Goal: Transaction & Acquisition: Purchase product/service

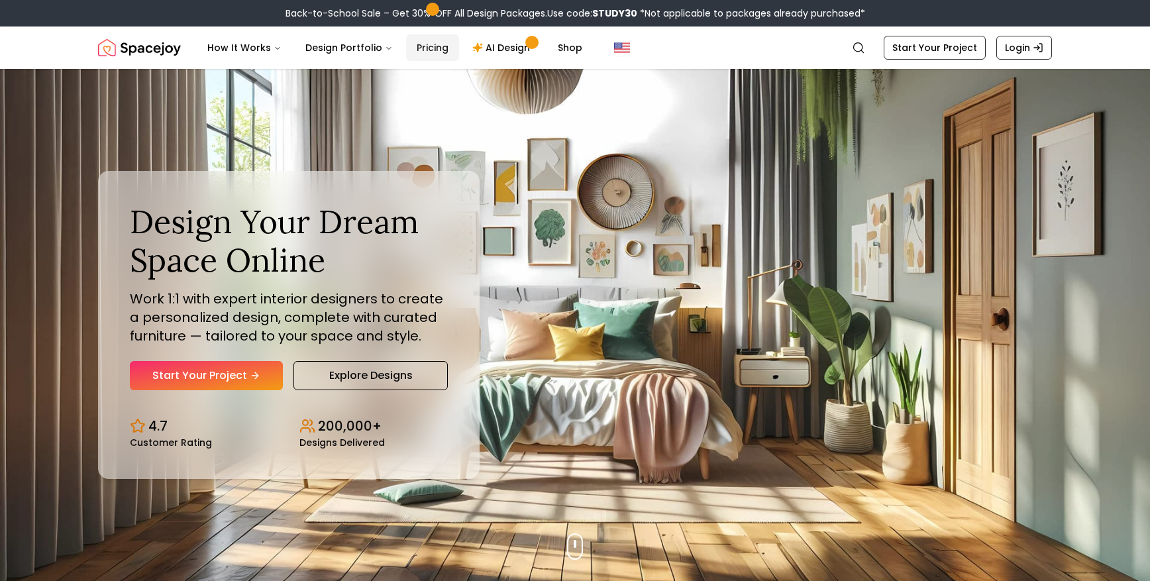
click at [427, 48] on link "Pricing" at bounding box center [432, 47] width 53 height 26
click at [416, 46] on link "Pricing" at bounding box center [432, 47] width 53 height 26
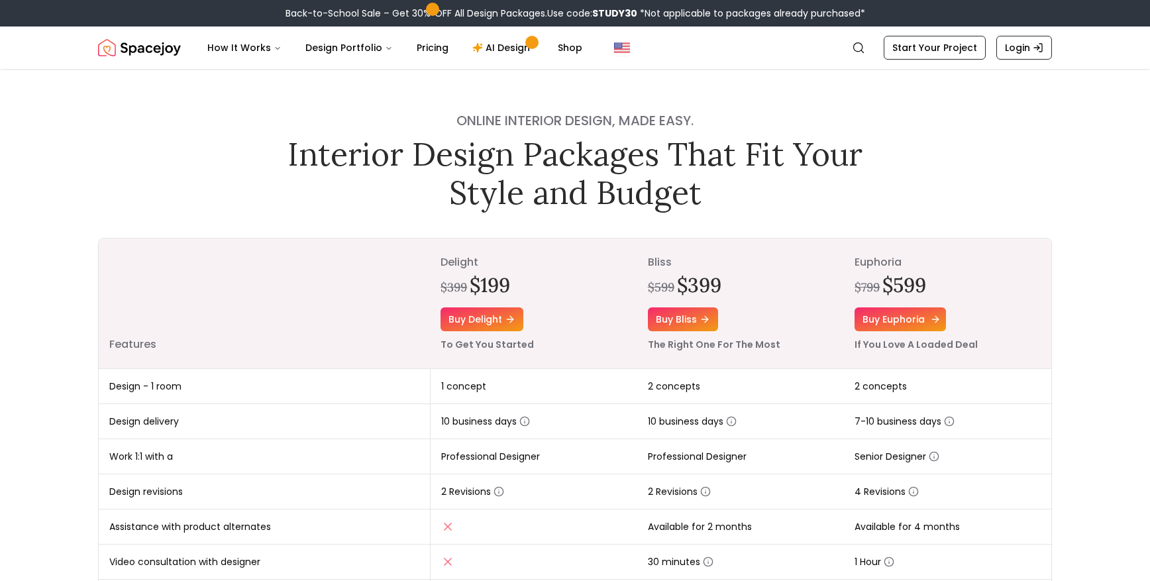
click at [913, 330] on link "Buy euphoria" at bounding box center [899, 319] width 91 height 24
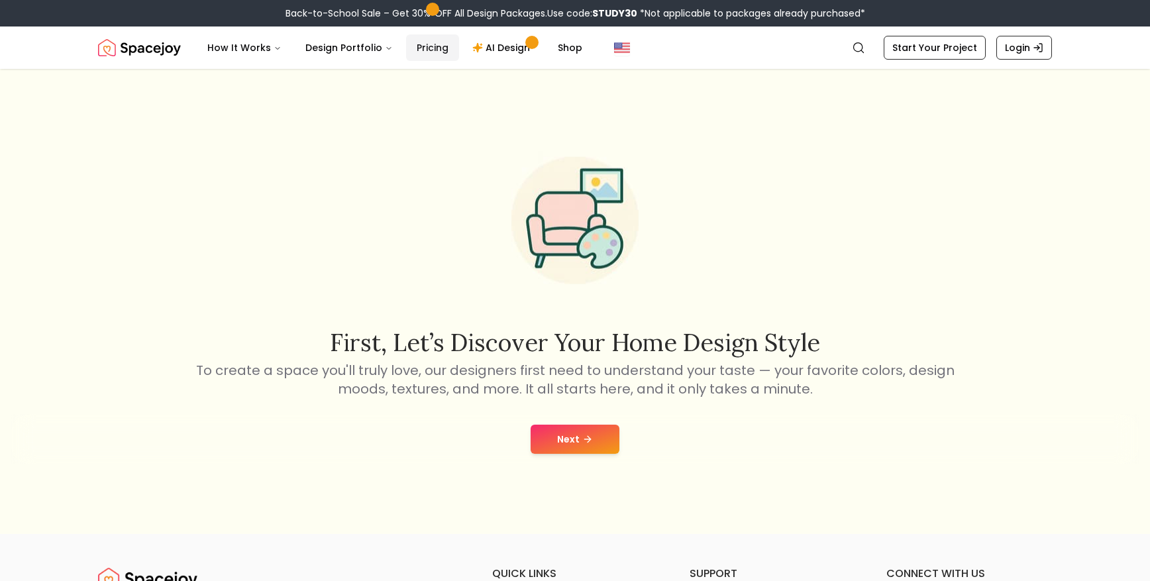
click at [415, 46] on link "Pricing" at bounding box center [432, 47] width 53 height 26
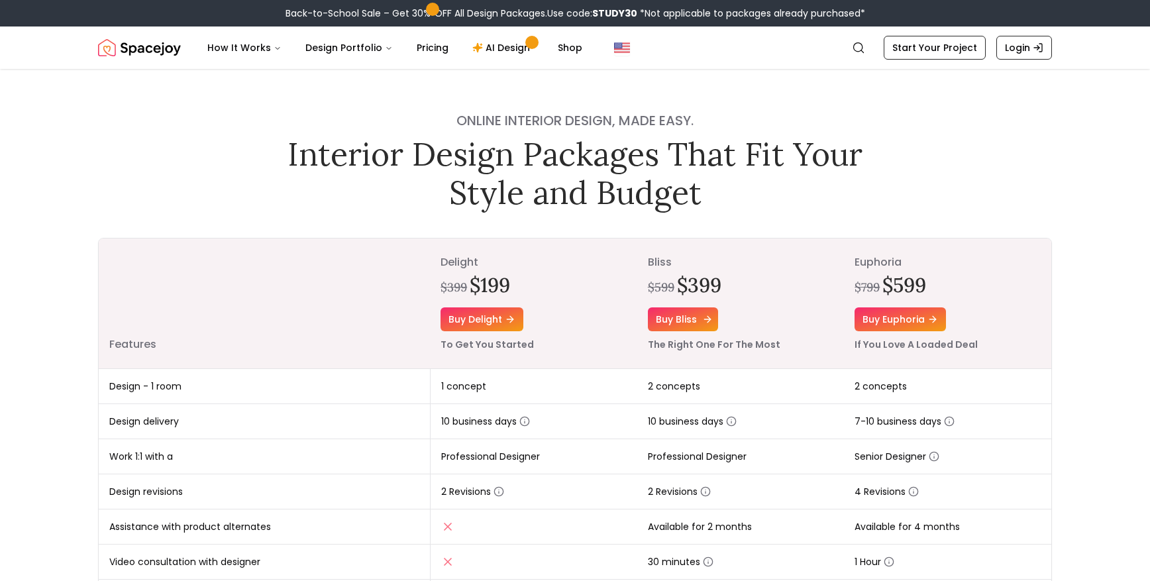
click at [678, 318] on link "Buy bliss" at bounding box center [683, 319] width 70 height 24
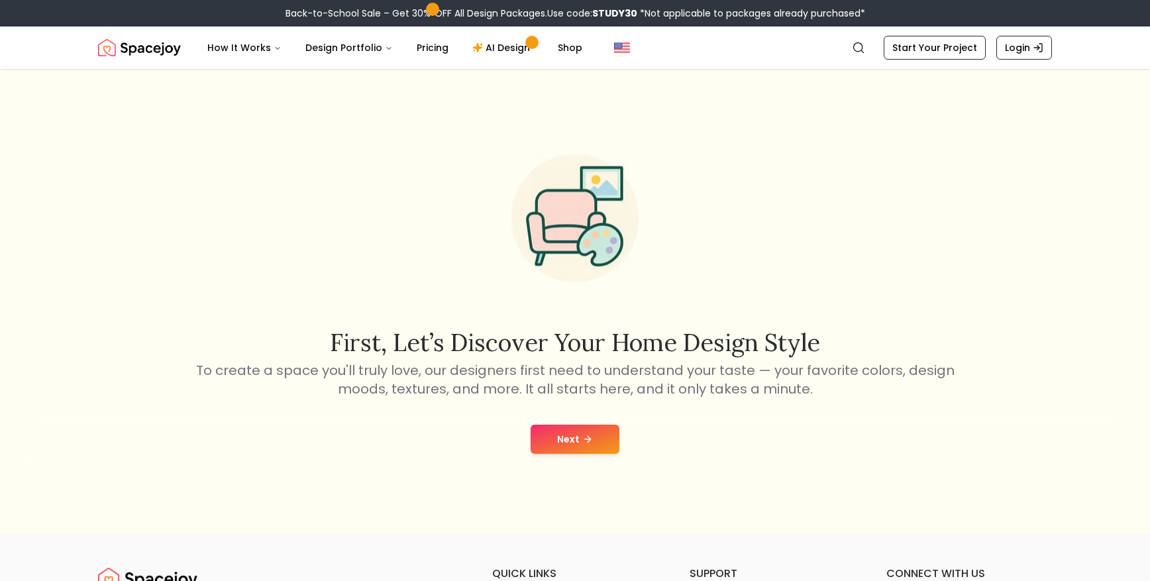
click at [583, 446] on button "Next" at bounding box center [574, 439] width 89 height 29
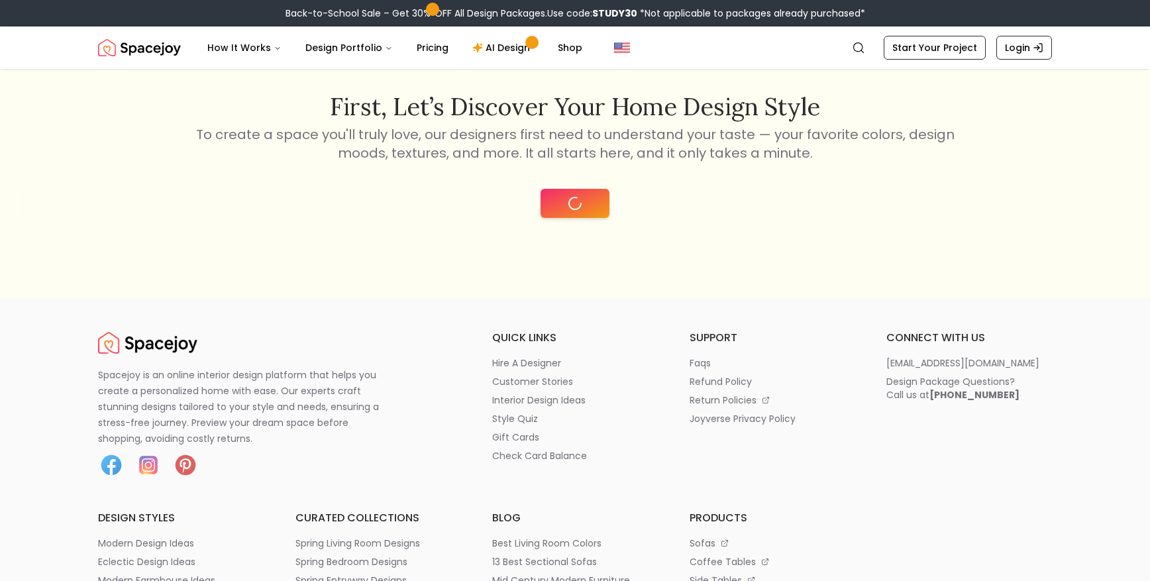
scroll to position [279, 0]
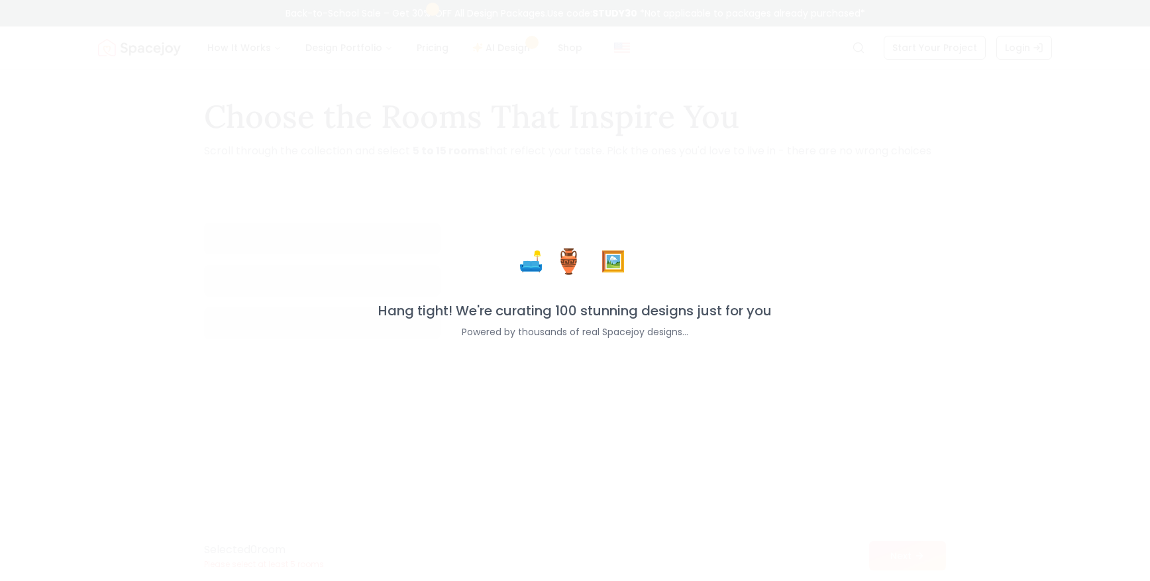
click at [568, 48] on div "🛋️ 🏺 🖼️ Hang tight! We're curating 100 stunning designs just for you Powered by…" at bounding box center [575, 290] width 1150 height 581
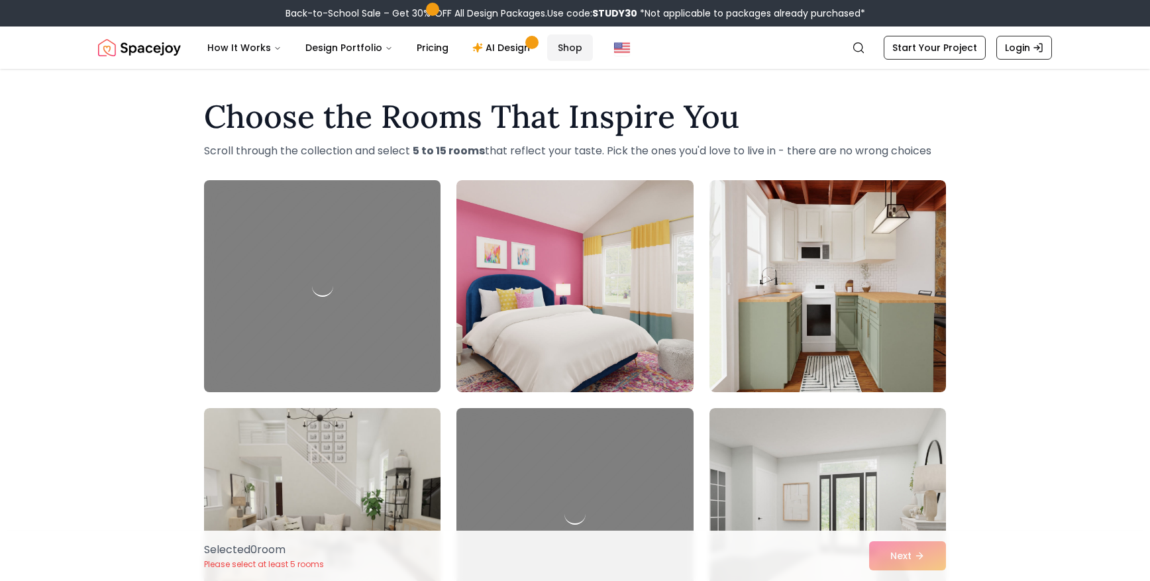
drag, startPoint x: 547, startPoint y: 61, endPoint x: 553, endPoint y: 54, distance: 8.9
click at [547, 61] on nav "Spacejoy Search How It Works Design Portfolio Pricing AI Design Shop Search Sta…" at bounding box center [575, 47] width 954 height 42
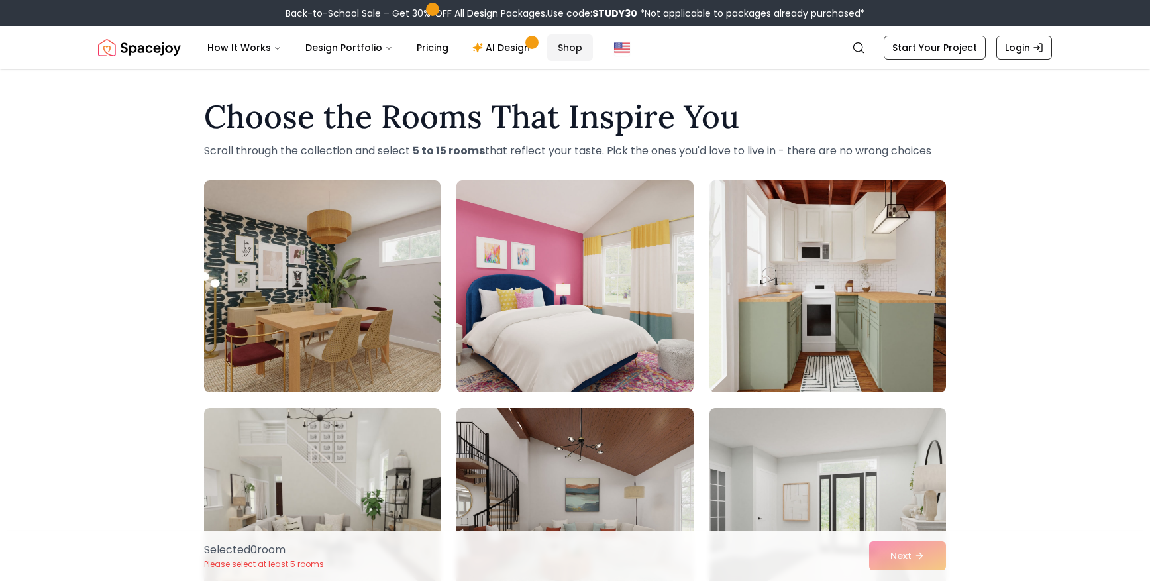
click at [554, 51] on link "Shop" at bounding box center [570, 47] width 46 height 26
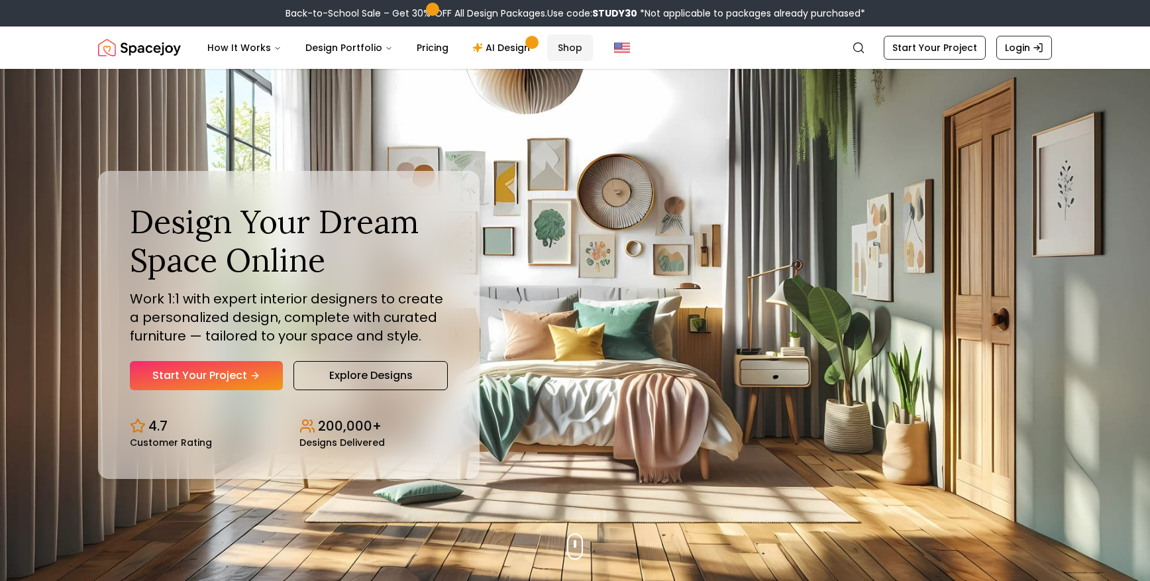
click at [554, 47] on link "Shop" at bounding box center [570, 47] width 46 height 26
